Goal: Transaction & Acquisition: Download file/media

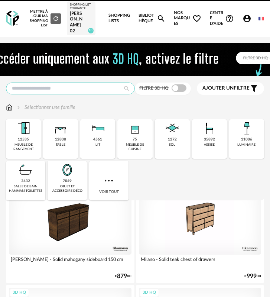
click at [73, 94] on input "text" at bounding box center [70, 88] width 129 height 12
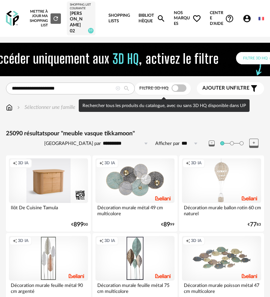
click at [173, 92] on span at bounding box center [179, 87] width 15 height 7
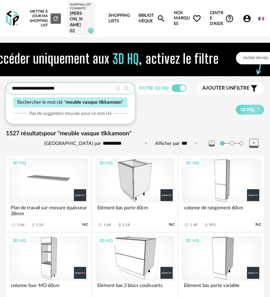
drag, startPoint x: 40, startPoint y: 91, endPoint x: -84, endPoint y: 94, distance: 123.8
type input "*********"
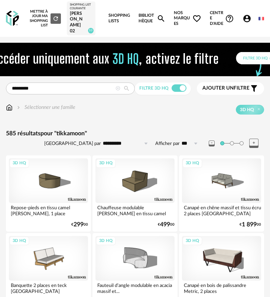
click at [144, 22] on link "Bibliothèque Magnify icon" at bounding box center [152, 18] width 27 height 37
click at [174, 16] on span "Nos marques Heart Outline icon" at bounding box center [187, 18] width 27 height 37
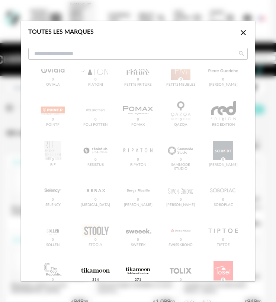
scroll to position [1125, 0]
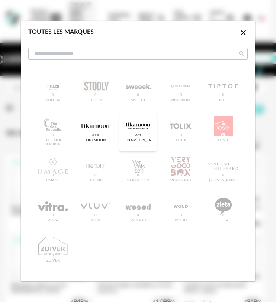
click at [139, 127] on div "dialog" at bounding box center [137, 126] width 29 height 19
type input "*********"
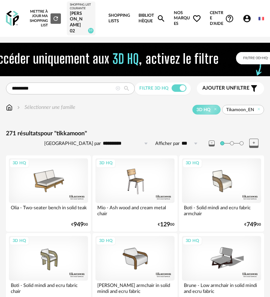
click at [153, 13] on link "Bibliothèque Magnify icon" at bounding box center [152, 18] width 27 height 37
click at [178, 22] on span "Nos marques Heart Outline icon" at bounding box center [187, 18] width 27 height 37
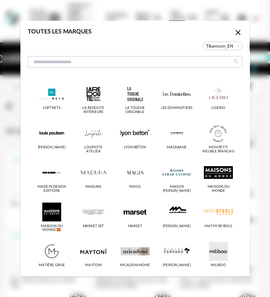
scroll to position [1134, 0]
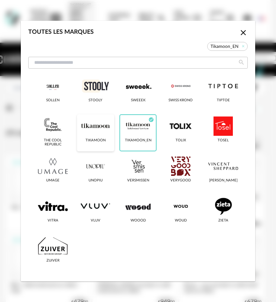
click at [95, 136] on div "dialog" at bounding box center [95, 126] width 29 height 19
type input "*********"
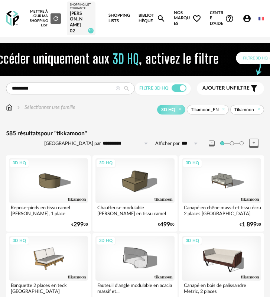
click at [70, 108] on div "Sélectionner une famille" at bounding box center [46, 107] width 60 height 7
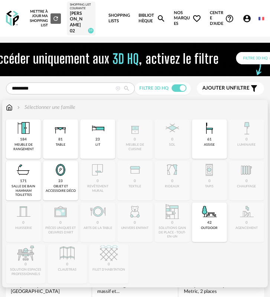
click at [23, 197] on div "salle de bain hammam toilettes" at bounding box center [23, 190] width 30 height 13
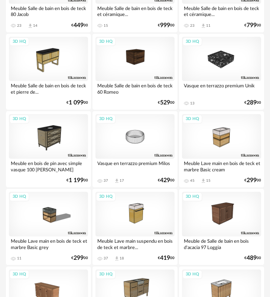
scroll to position [1655, 0]
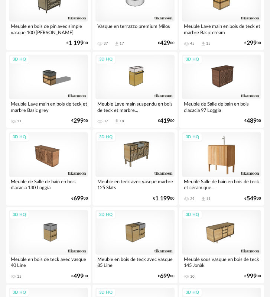
click at [217, 158] on div "3D HQ" at bounding box center [221, 154] width 79 height 45
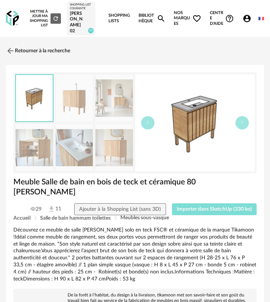
click at [203, 207] on span "Importer dans SketchUp (330 ko)" at bounding box center [214, 209] width 75 height 5
